Goal: Task Accomplishment & Management: Manage account settings

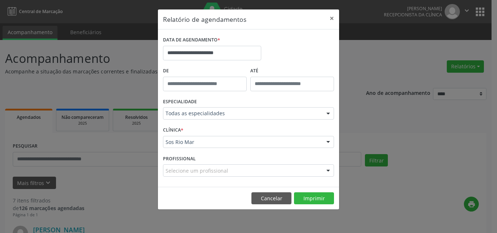
select select "*"
click at [274, 195] on button "Cancelar" at bounding box center [271, 198] width 40 height 12
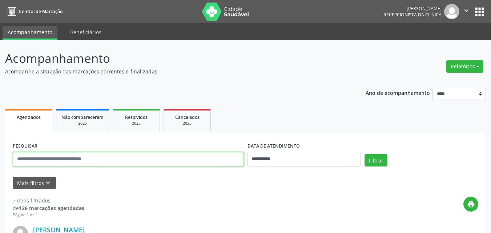
click at [91, 157] on input "text" at bounding box center [128, 159] width 231 height 15
paste input "**********"
type input "**********"
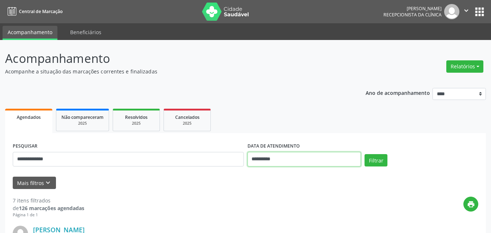
click at [274, 164] on input "**********" at bounding box center [305, 159] width 114 height 15
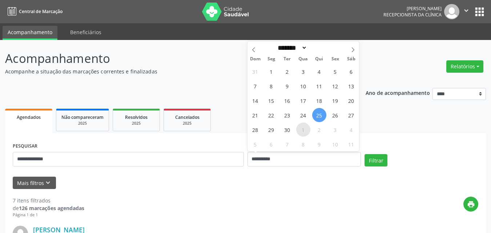
click at [301, 129] on span "1" at bounding box center [303, 130] width 14 height 14
type input "**********"
click at [318, 130] on span "2" at bounding box center [320, 130] width 14 height 14
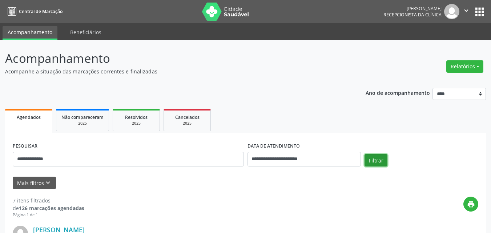
click at [371, 164] on button "Filtrar" at bounding box center [376, 160] width 23 height 12
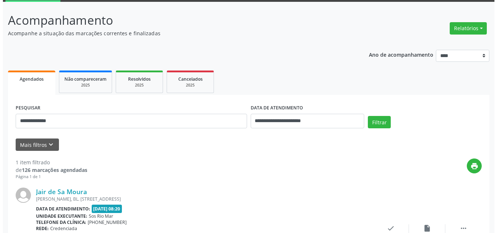
scroll to position [102, 0]
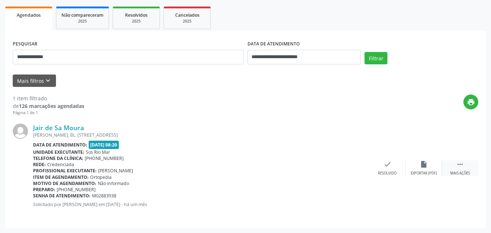
drag, startPoint x: 464, startPoint y: 162, endPoint x: 458, endPoint y: 164, distance: 6.8
click at [464, 163] on icon "" at bounding box center [461, 164] width 8 height 8
click at [368, 160] on div "print Imprimir" at bounding box center [351, 168] width 36 height 16
click at [391, 171] on div "cancel Cancelar" at bounding box center [388, 168] width 36 height 16
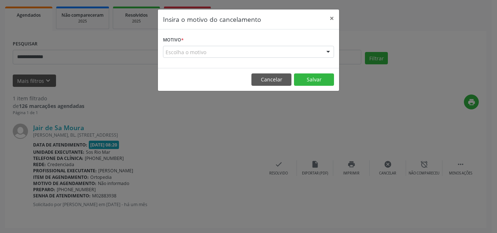
drag, startPoint x: 225, startPoint y: 55, endPoint x: 223, endPoint y: 63, distance: 8.9
click at [224, 55] on div "Escolha o motivo" at bounding box center [248, 52] width 171 height 12
click at [190, 55] on div "Escolha o motivo" at bounding box center [248, 52] width 171 height 12
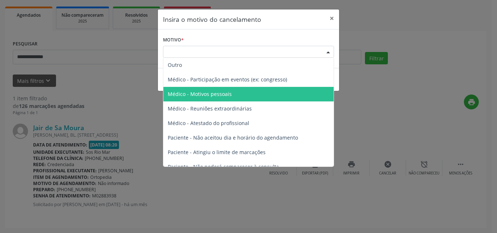
click at [215, 94] on span "Médico - Motivos pessoais" at bounding box center [200, 94] width 64 height 7
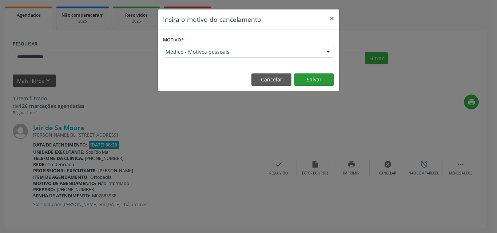
click at [309, 79] on button "Salvar" at bounding box center [314, 79] width 40 height 12
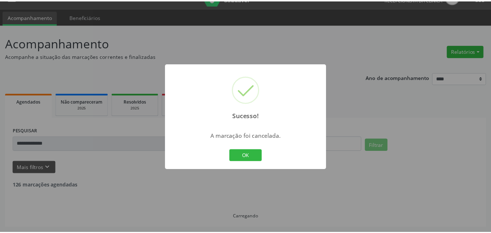
scroll to position [15, 0]
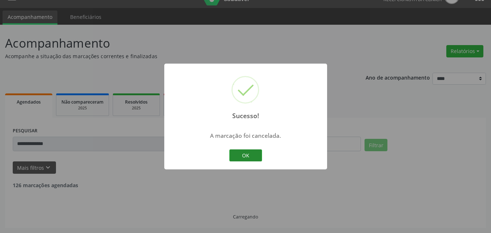
click at [248, 159] on button "OK" at bounding box center [246, 156] width 33 height 12
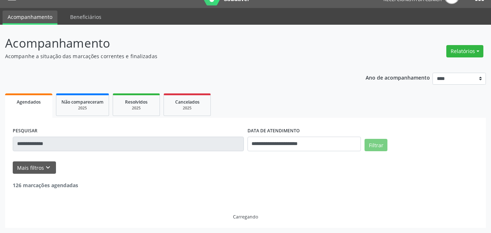
scroll to position [0, 0]
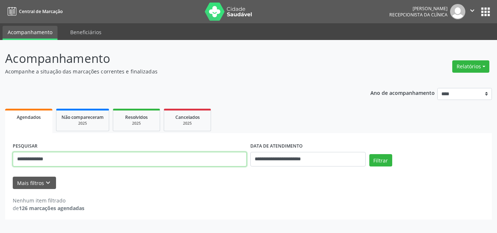
drag, startPoint x: 104, startPoint y: 158, endPoint x: 20, endPoint y: 159, distance: 83.7
click at [0, 159] on div "**********" at bounding box center [248, 136] width 497 height 193
paste input "**********"
type input "**********"
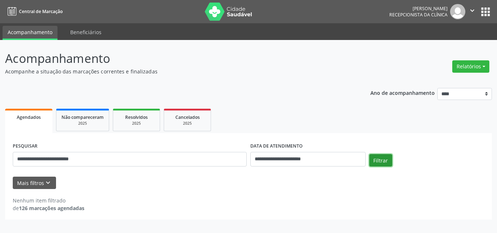
click at [388, 159] on button "Filtrar" at bounding box center [380, 160] width 23 height 12
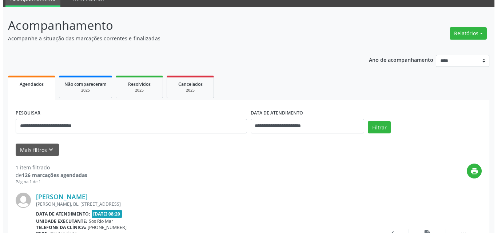
scroll to position [102, 0]
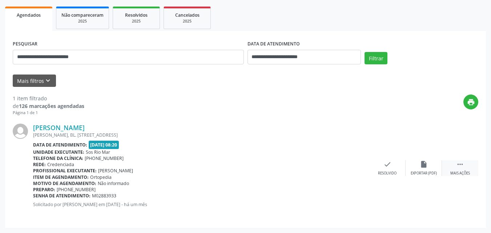
click at [457, 165] on div " Mais ações" at bounding box center [460, 168] width 36 height 16
click at [383, 166] on div "cancel Cancelar" at bounding box center [388, 168] width 36 height 16
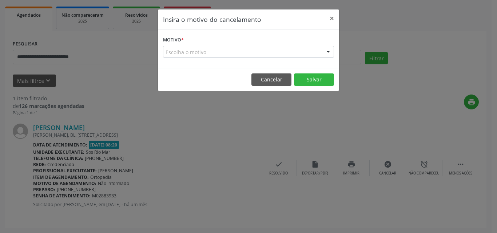
click at [232, 55] on div "Escolha o motivo" at bounding box center [248, 52] width 171 height 12
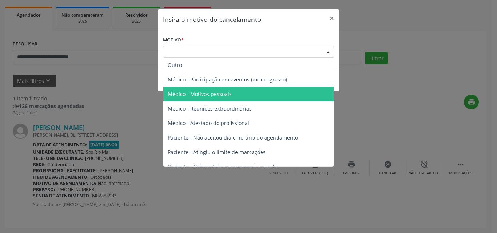
drag, startPoint x: 199, startPoint y: 90, endPoint x: 207, endPoint y: 89, distance: 8.0
click at [200, 90] on span "Médico - Motivos pessoais" at bounding box center [248, 94] width 170 height 15
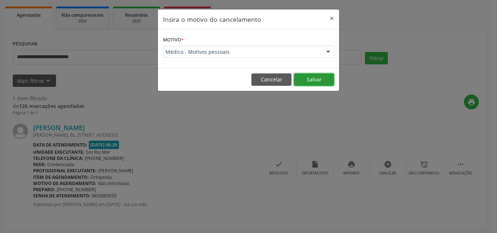
click at [314, 77] on button "Salvar" at bounding box center [314, 79] width 40 height 12
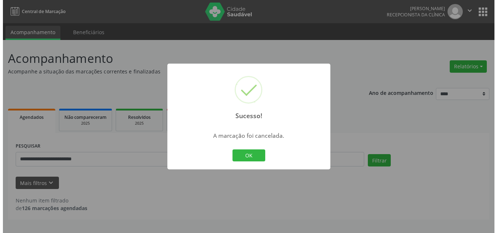
scroll to position [0, 0]
